Goal: Task Accomplishment & Management: Manage account settings

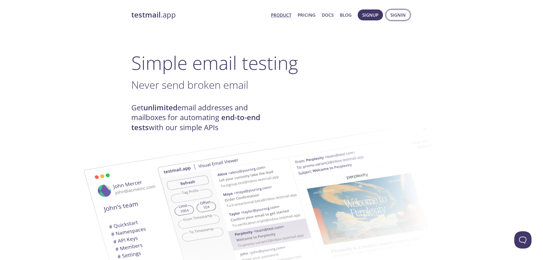
click at [398, 14] on span "Signin" at bounding box center [397, 14] width 15 height 7
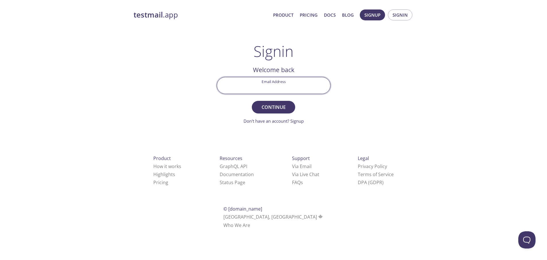
click at [293, 87] on input "Email Address" at bounding box center [273, 85] width 113 height 16
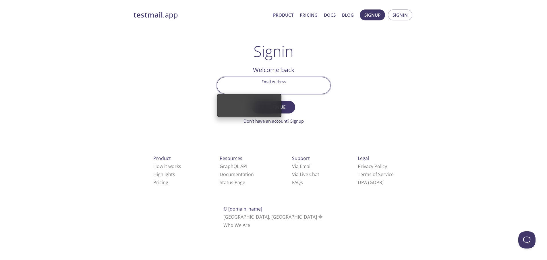
click at [283, 83] on input "Email Address" at bounding box center [273, 85] width 113 height 16
click at [370, 16] on span "Signup" at bounding box center [372, 14] width 16 height 7
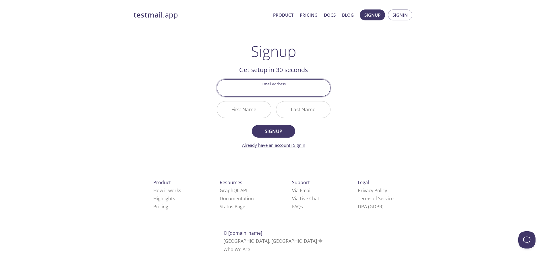
click at [303, 145] on link "Already have an account? Signin" at bounding box center [273, 145] width 63 height 6
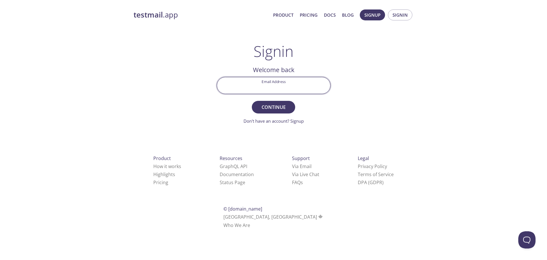
click at [291, 84] on input "Email Address" at bounding box center [273, 85] width 113 height 16
type input "[PERSON_NAME]"
